Goal: Find specific page/section: Find specific page/section

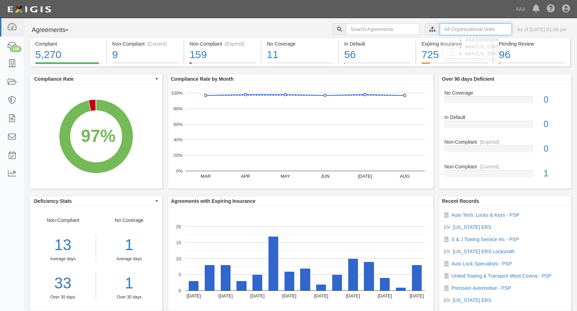
click at [450, 31] on input "text" at bounding box center [476, 29] width 72 height 12
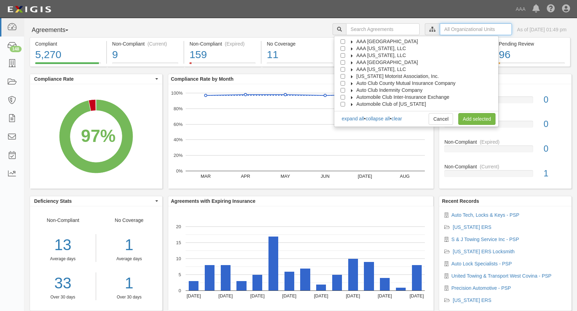
scroll to position [28, 0]
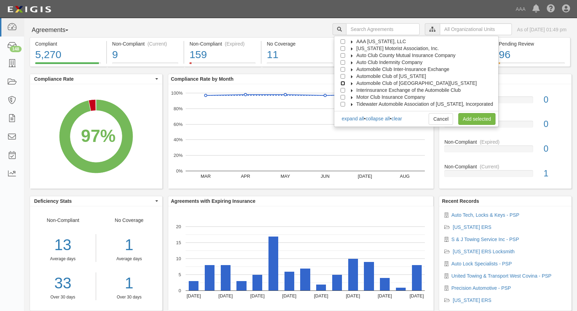
click at [345, 83] on input "Automobile Club of [GEOGRAPHIC_DATA][US_STATE]" at bounding box center [342, 83] width 5 height 5
checkbox input "true"
click at [472, 116] on link "Add selected" at bounding box center [476, 119] width 37 height 12
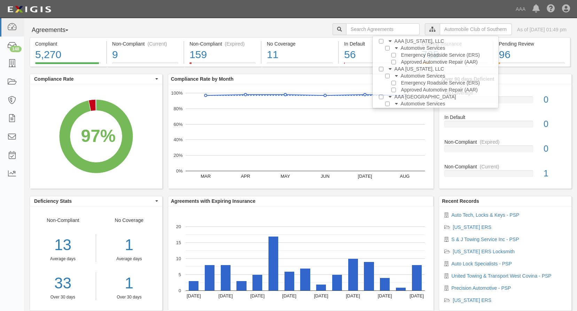
scroll to position [0, 0]
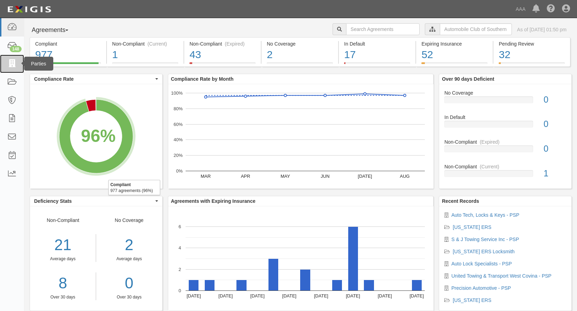
click at [12, 62] on icon at bounding box center [12, 64] width 10 height 8
click at [487, 276] on link "United Towing & Transport West Covina - PSP" at bounding box center [501, 276] width 100 height 6
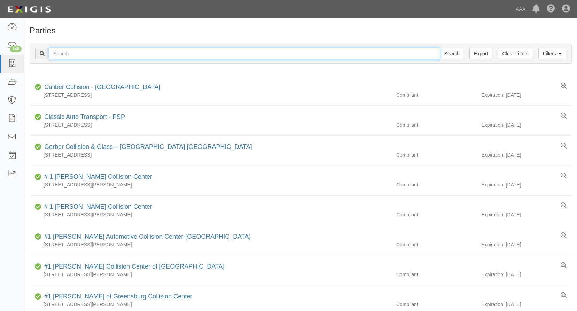
click at [88, 52] on input "text" at bounding box center [244, 54] width 391 height 12
type input "top tier toming llc"
click at [440, 48] on input "Search" at bounding box center [452, 54] width 24 height 12
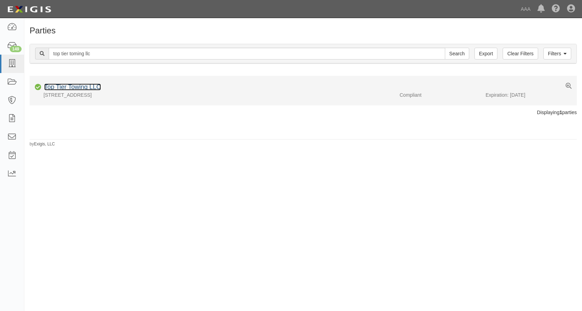
click at [78, 85] on link "Top Tier Towing LLC" at bounding box center [72, 87] width 57 height 7
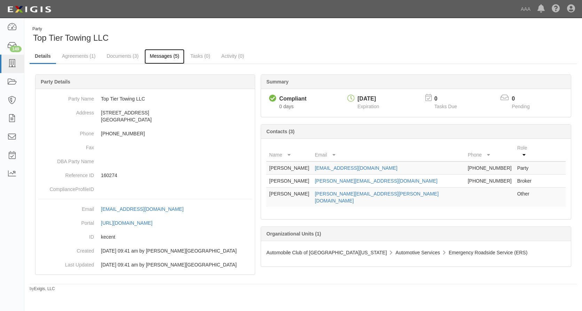
click at [169, 56] on link "Messages (5)" at bounding box center [164, 56] width 40 height 15
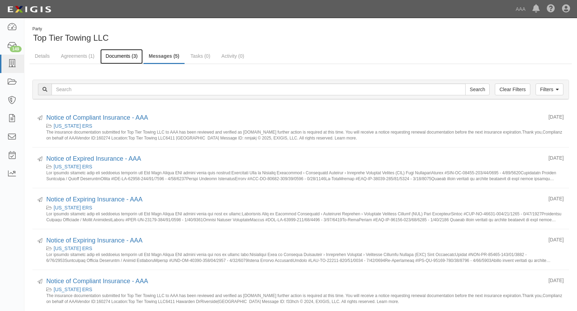
click at [121, 56] on link "Documents (3)" at bounding box center [121, 56] width 42 height 15
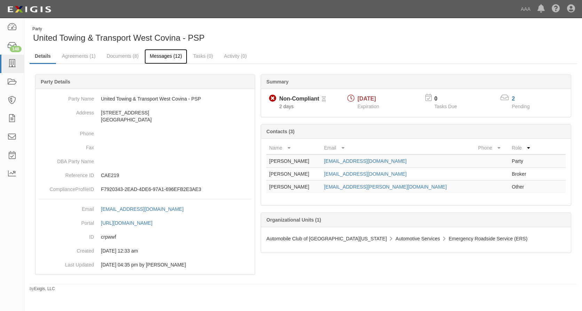
click at [175, 53] on link "Messages (12)" at bounding box center [165, 56] width 43 height 15
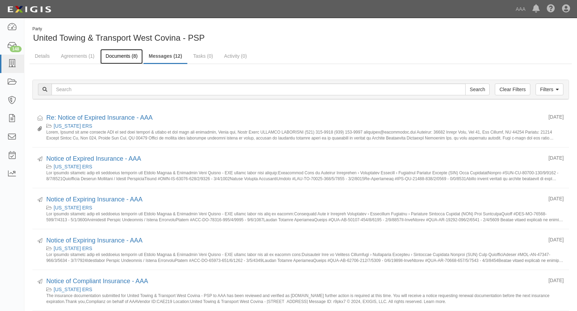
click at [117, 55] on link "Documents (8)" at bounding box center [121, 56] width 42 height 15
